Goal: Transaction & Acquisition: Purchase product/service

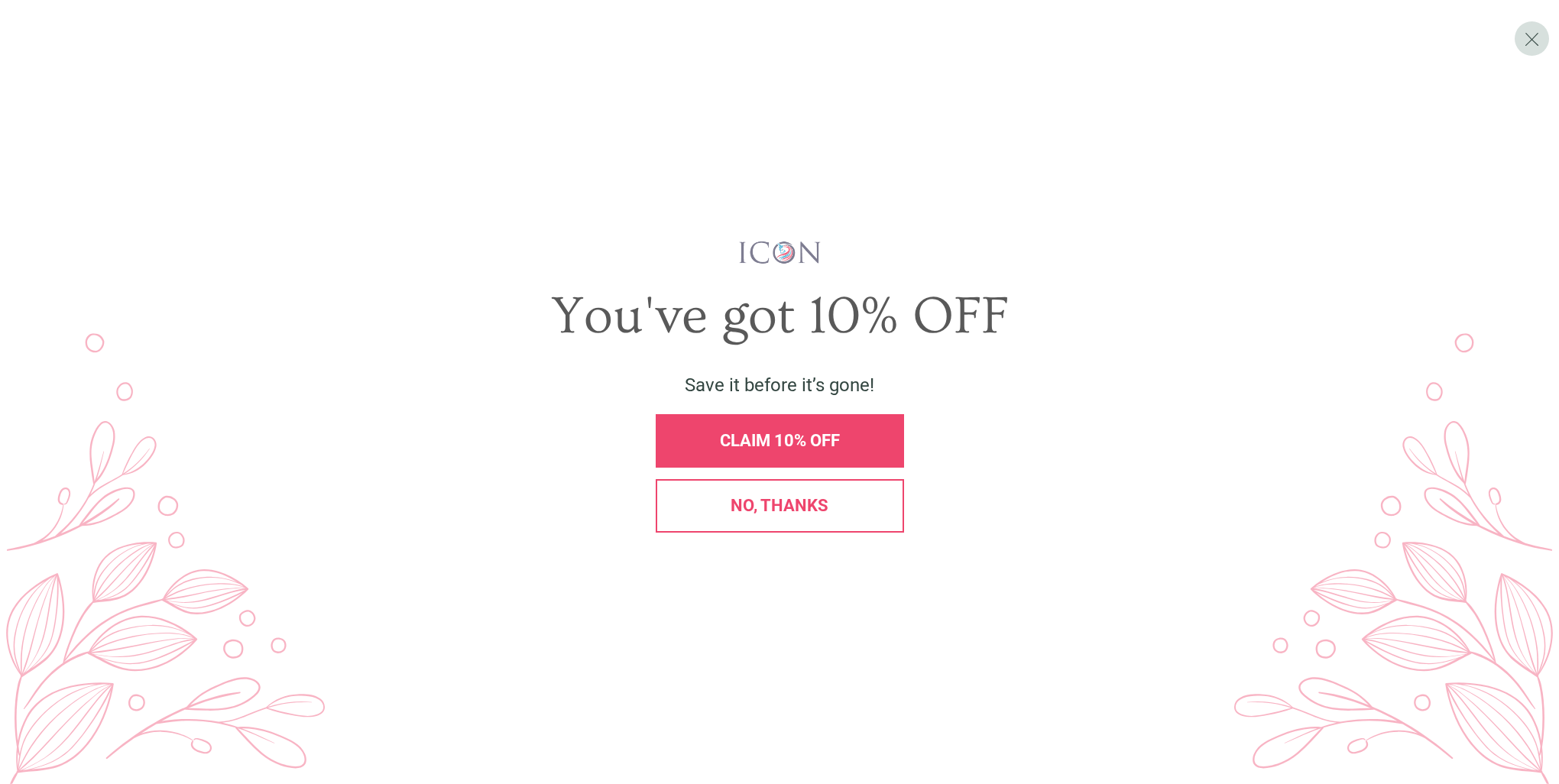
click at [758, 496] on span "No, thanks" at bounding box center [779, 505] width 98 height 19
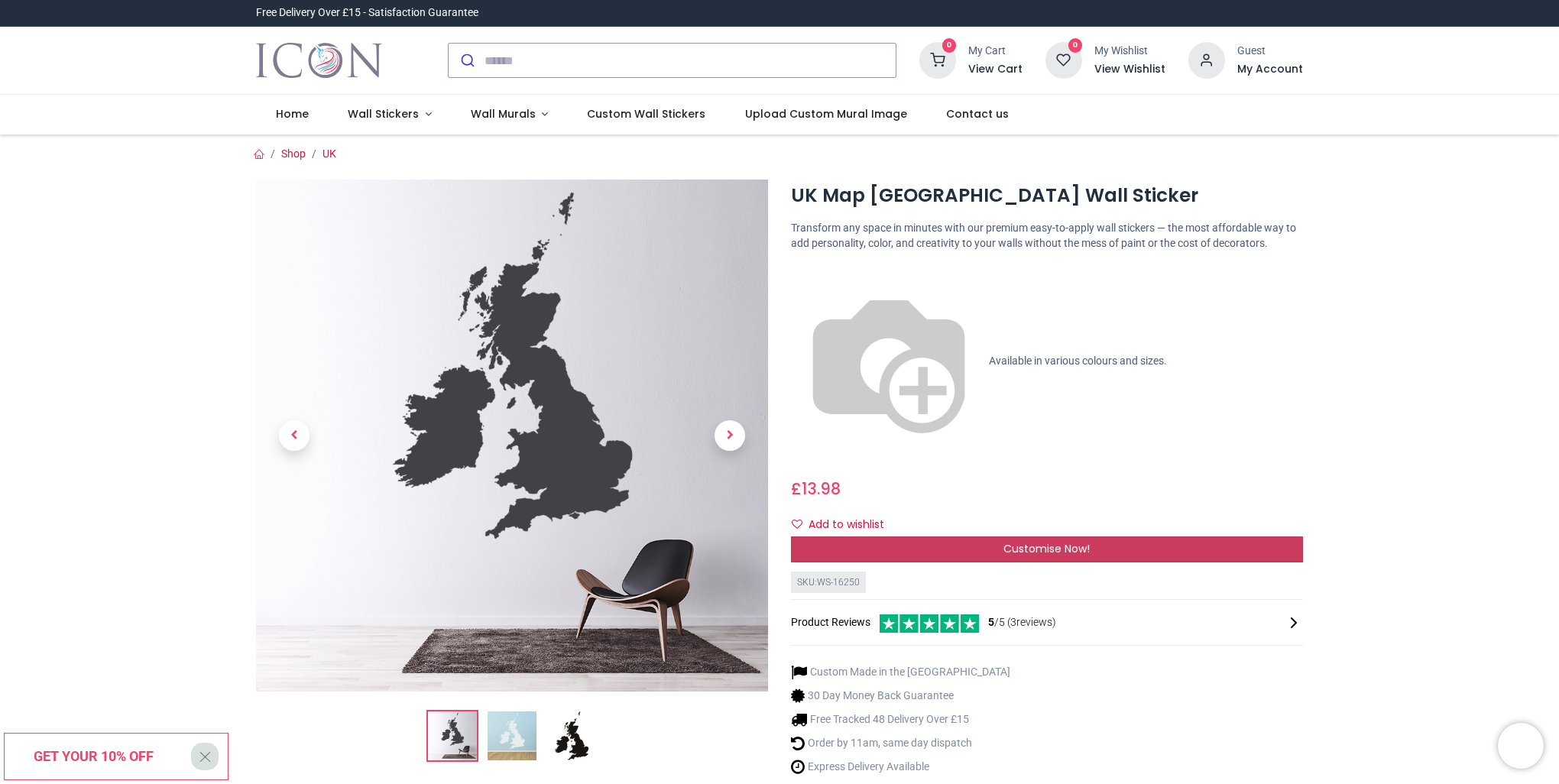
click at [1023, 541] on span "Customise Now!" at bounding box center [1046, 549] width 86 height 16
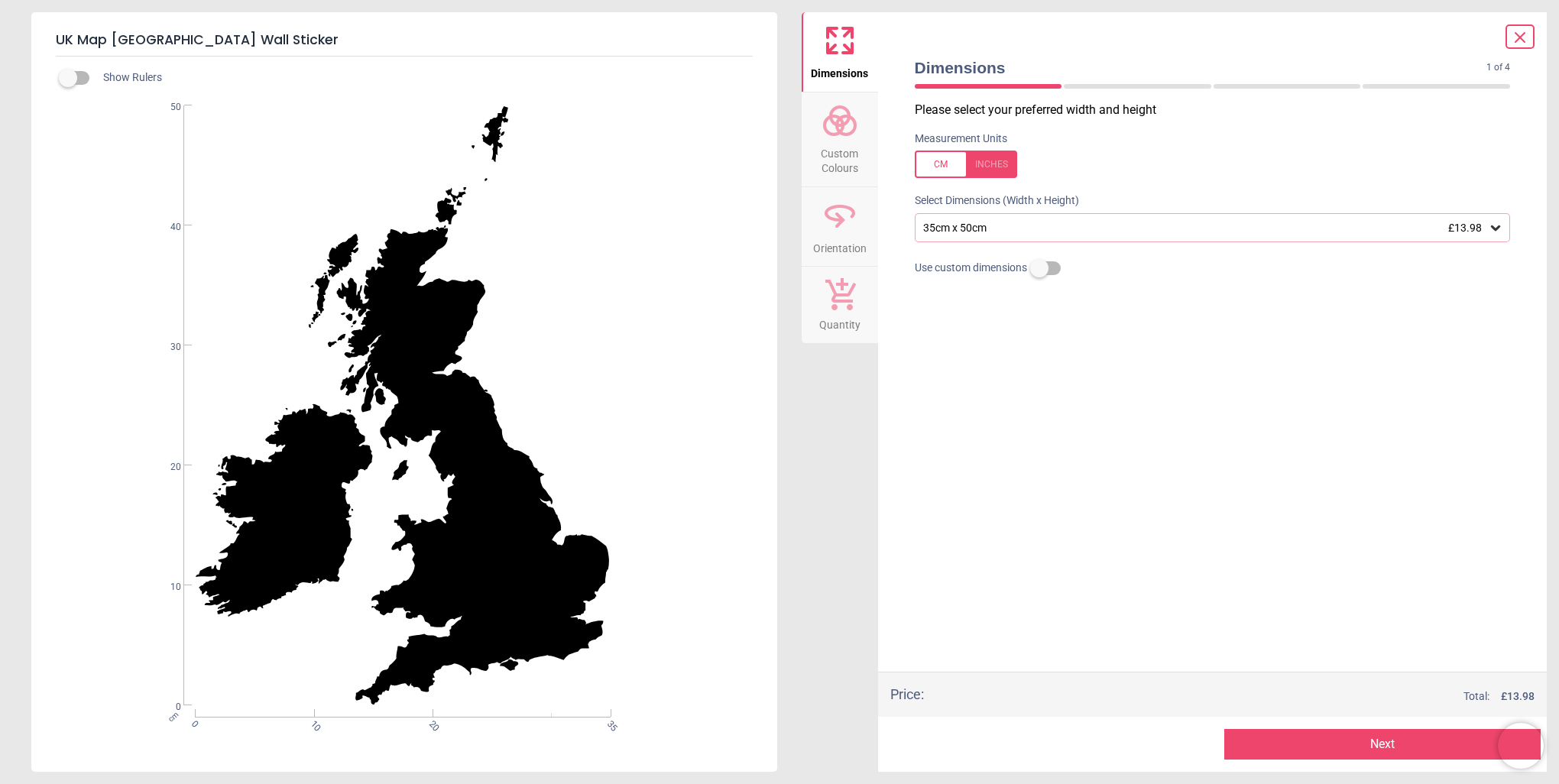
click at [995, 170] on div at bounding box center [966, 164] width 102 height 28
click at [1498, 232] on icon at bounding box center [1496, 227] width 16 height 16
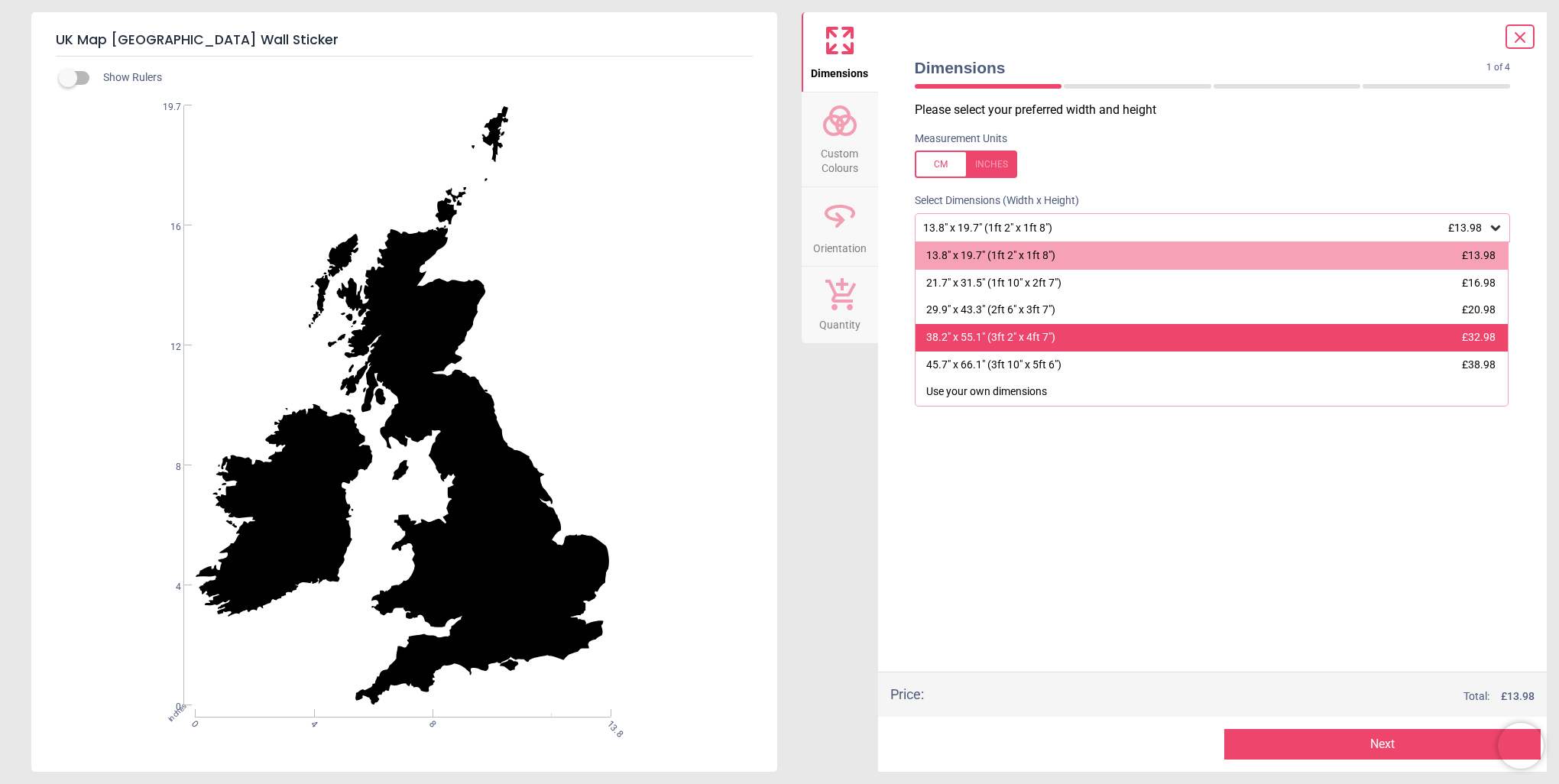
click at [1007, 336] on div "38.2" x 55.1" (3ft 2" x 4ft 7")" at bounding box center [990, 338] width 129 height 16
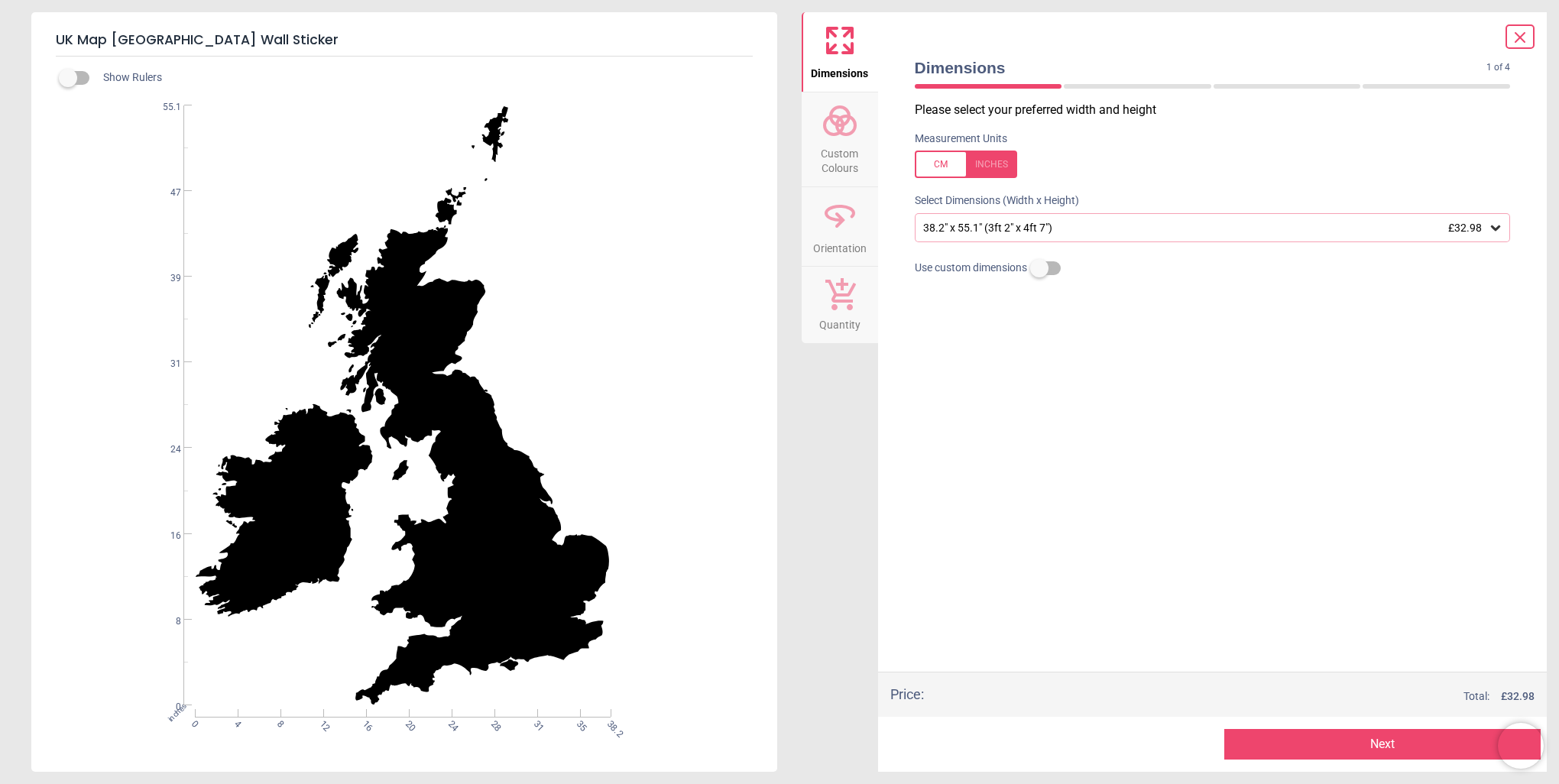
click at [1344, 744] on button "Next" at bounding box center [1382, 743] width 316 height 30
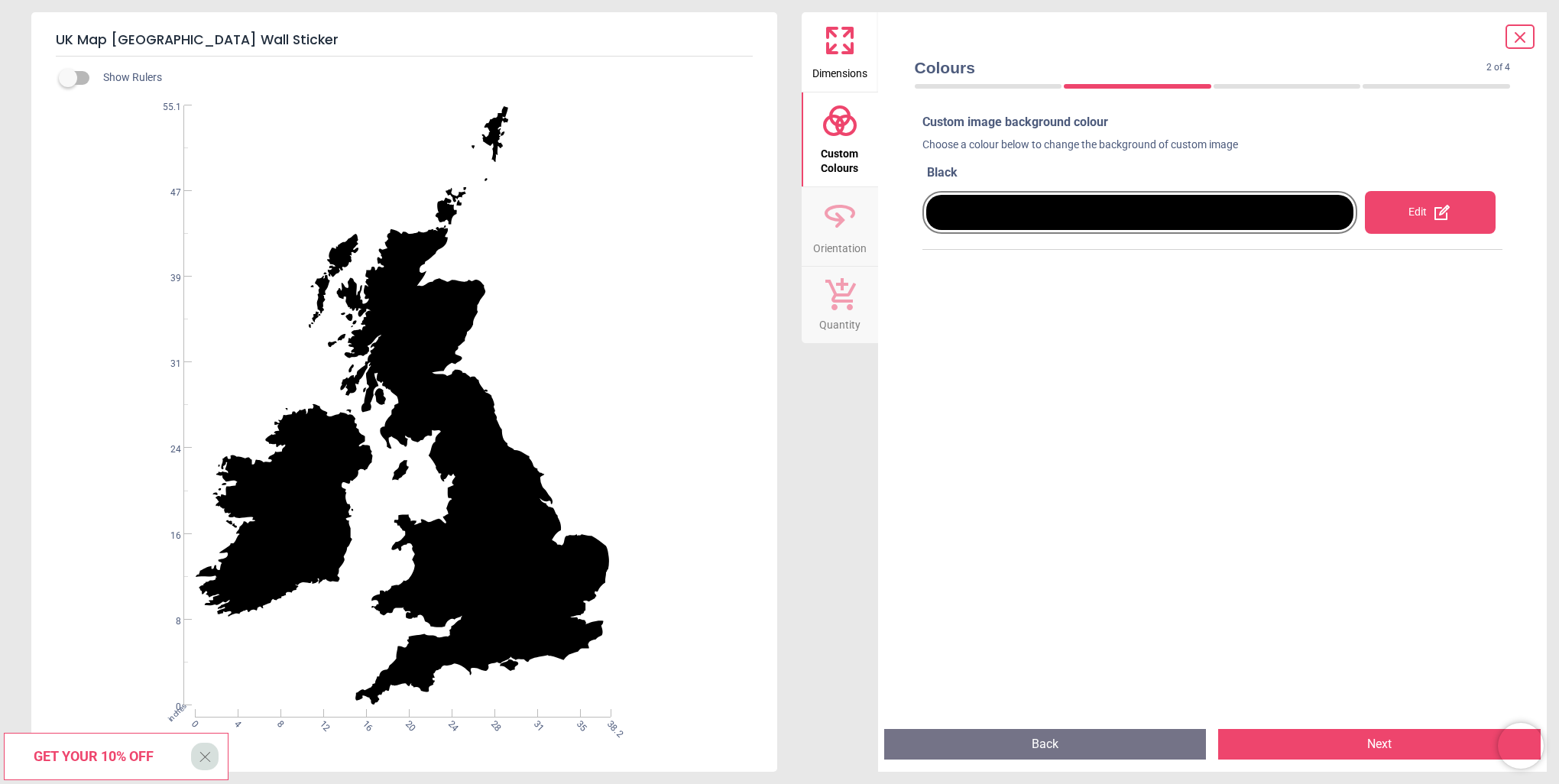
click at [1403, 749] on button "Next" at bounding box center [1378, 743] width 322 height 30
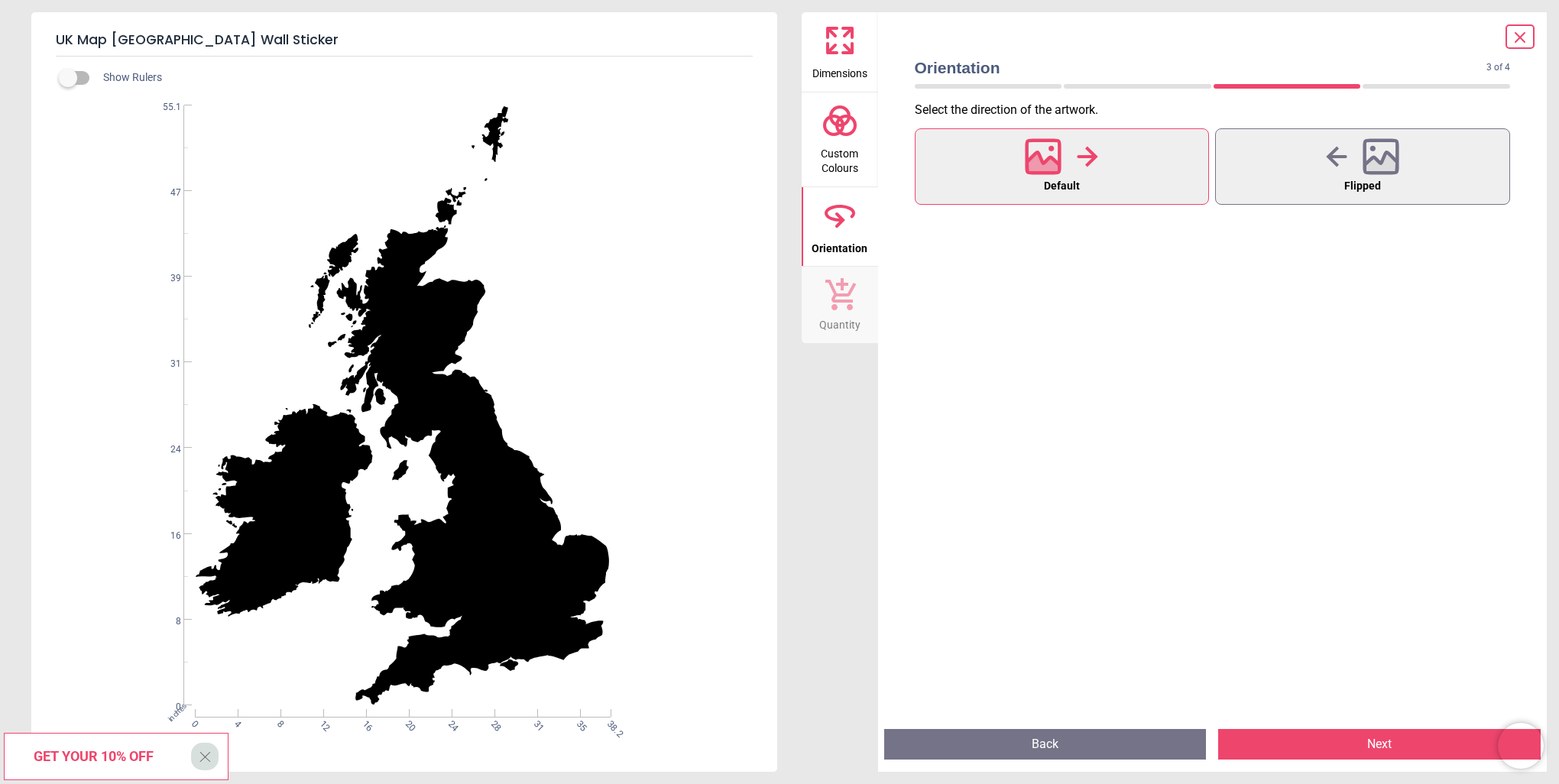
click at [1382, 744] on button "Next" at bounding box center [1378, 743] width 322 height 30
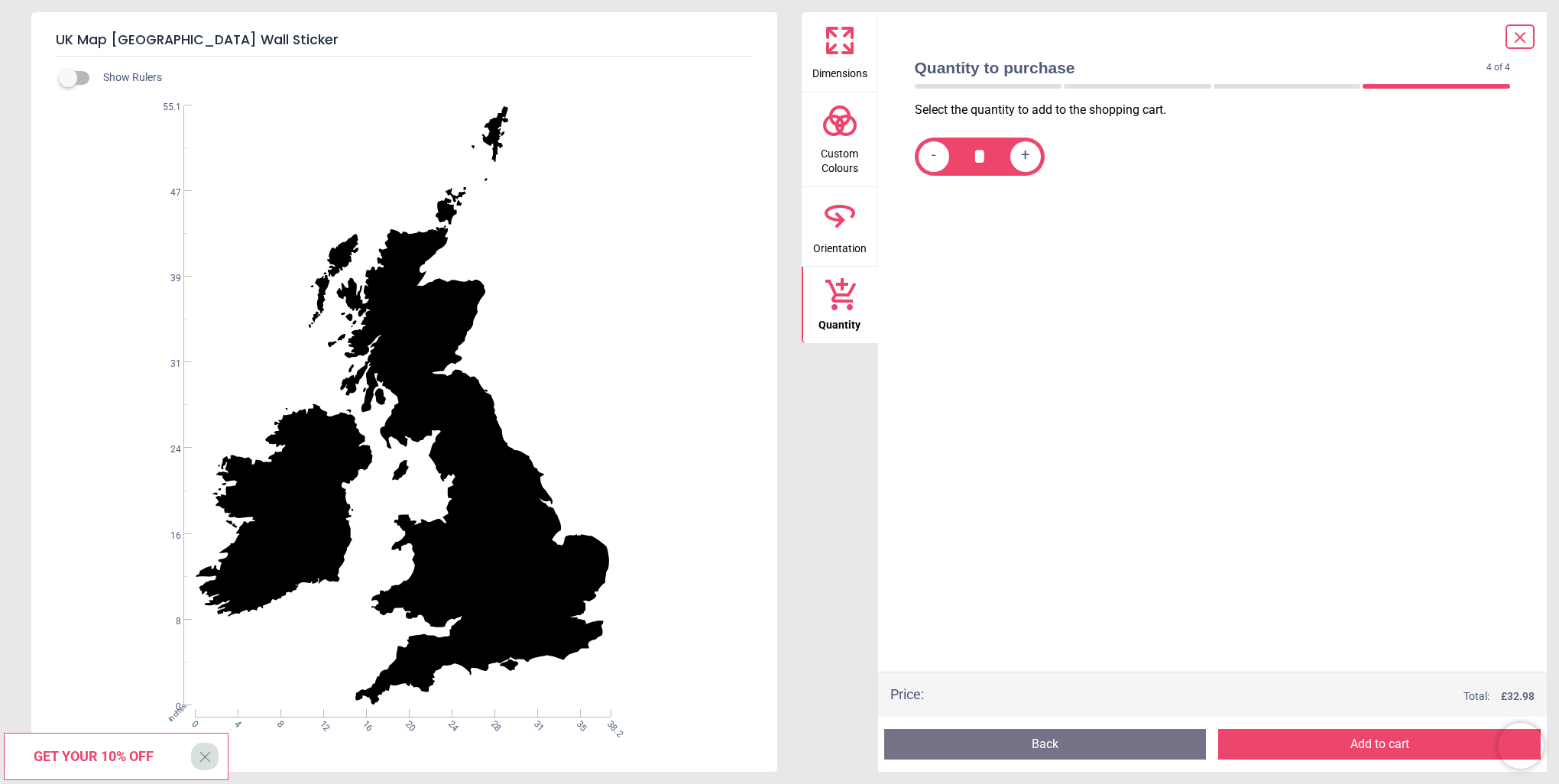
click at [1217, 301] on div "Select the quantity to add to the shopping cart. - * +" at bounding box center [1212, 386] width 620 height 570
